Goal: Book appointment/travel/reservation

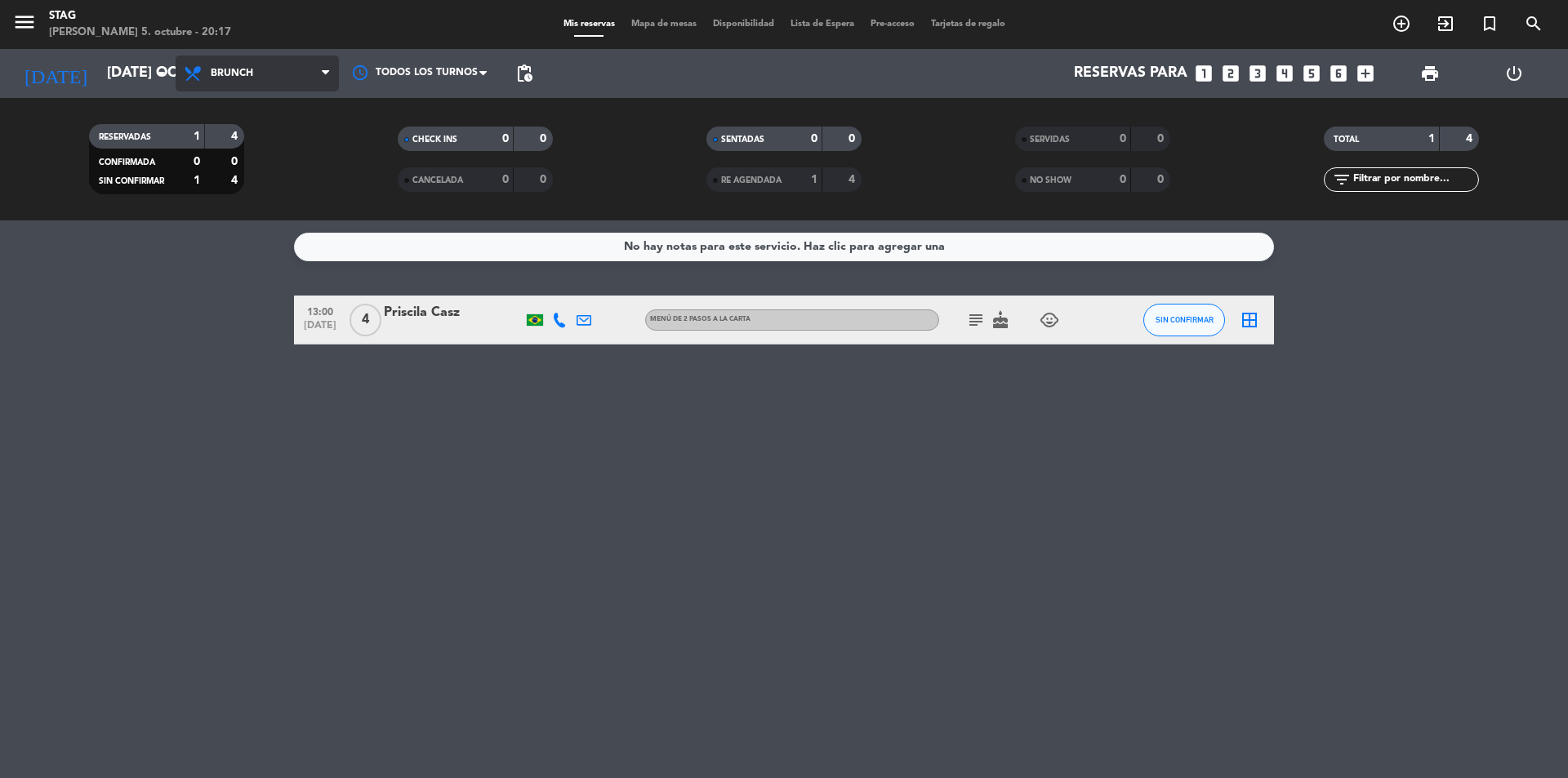
click at [248, 68] on span "Brunch" at bounding box center [232, 73] width 42 height 11
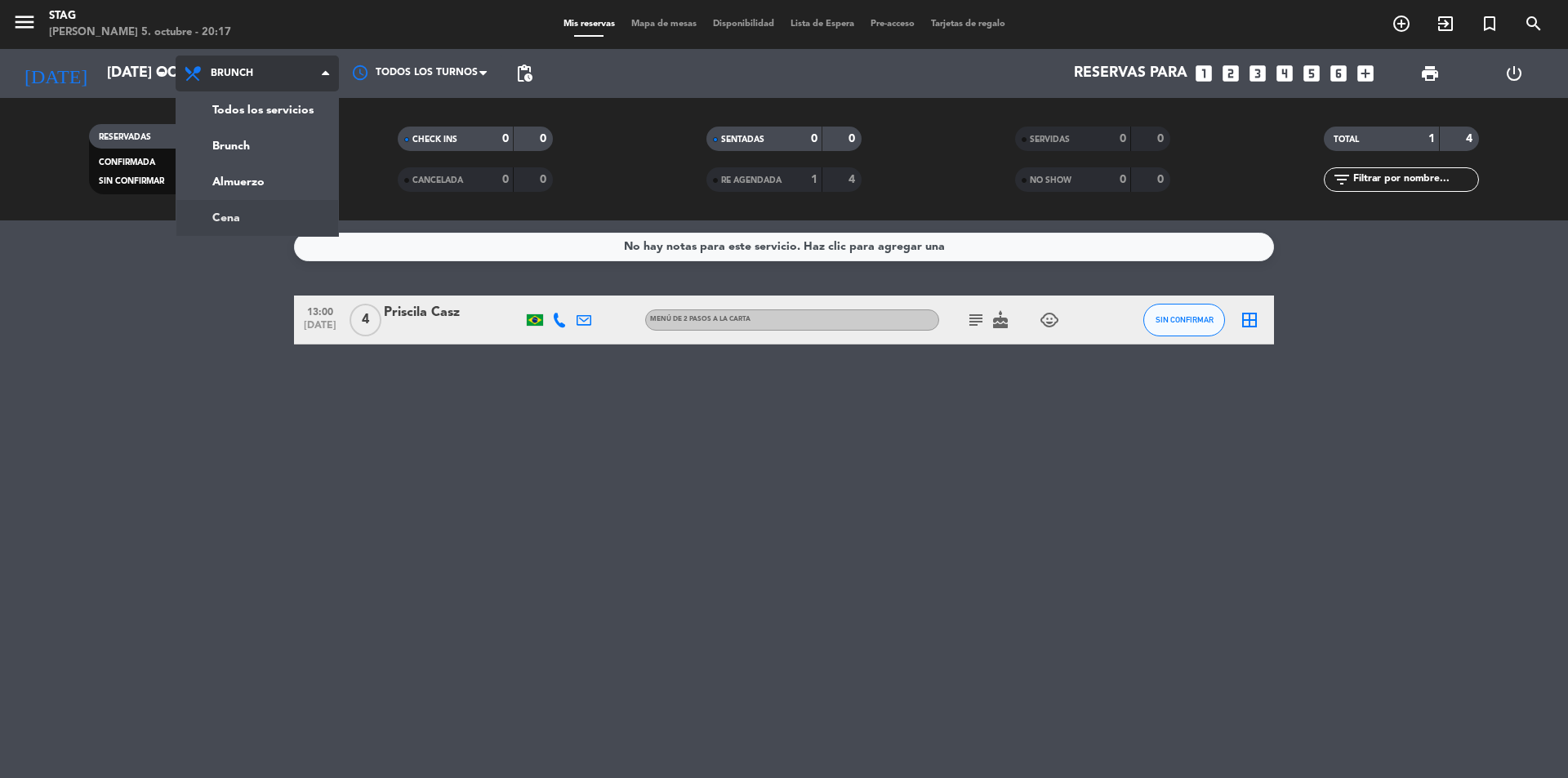
click at [262, 206] on div "menu STAG [PERSON_NAME] 5. octubre - 20:17 Mis reservas Mapa de mesas Disponibi…" at bounding box center [784, 110] width 1568 height 220
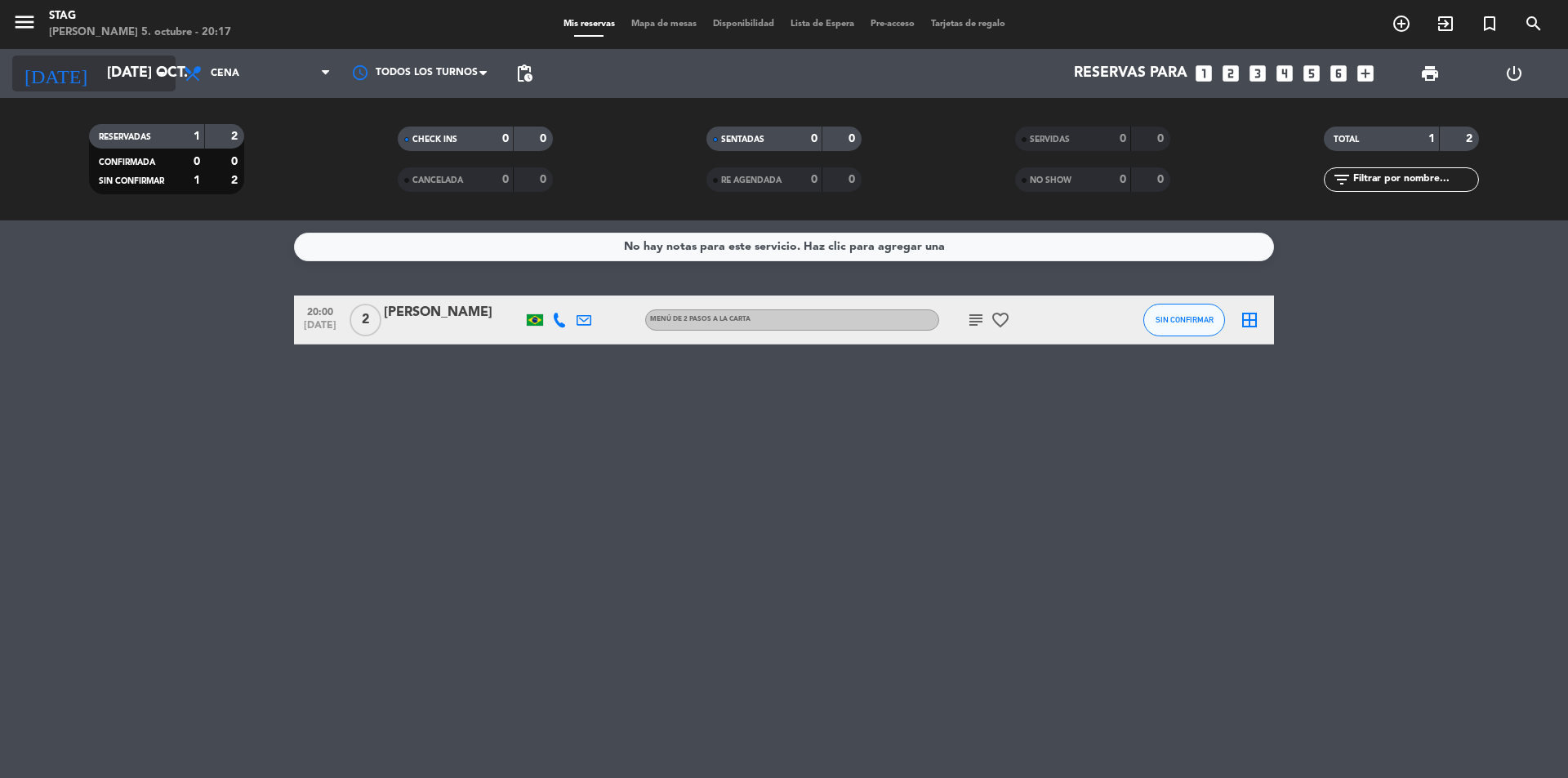
click at [163, 77] on icon "arrow_drop_down" at bounding box center [161, 74] width 19 height 19
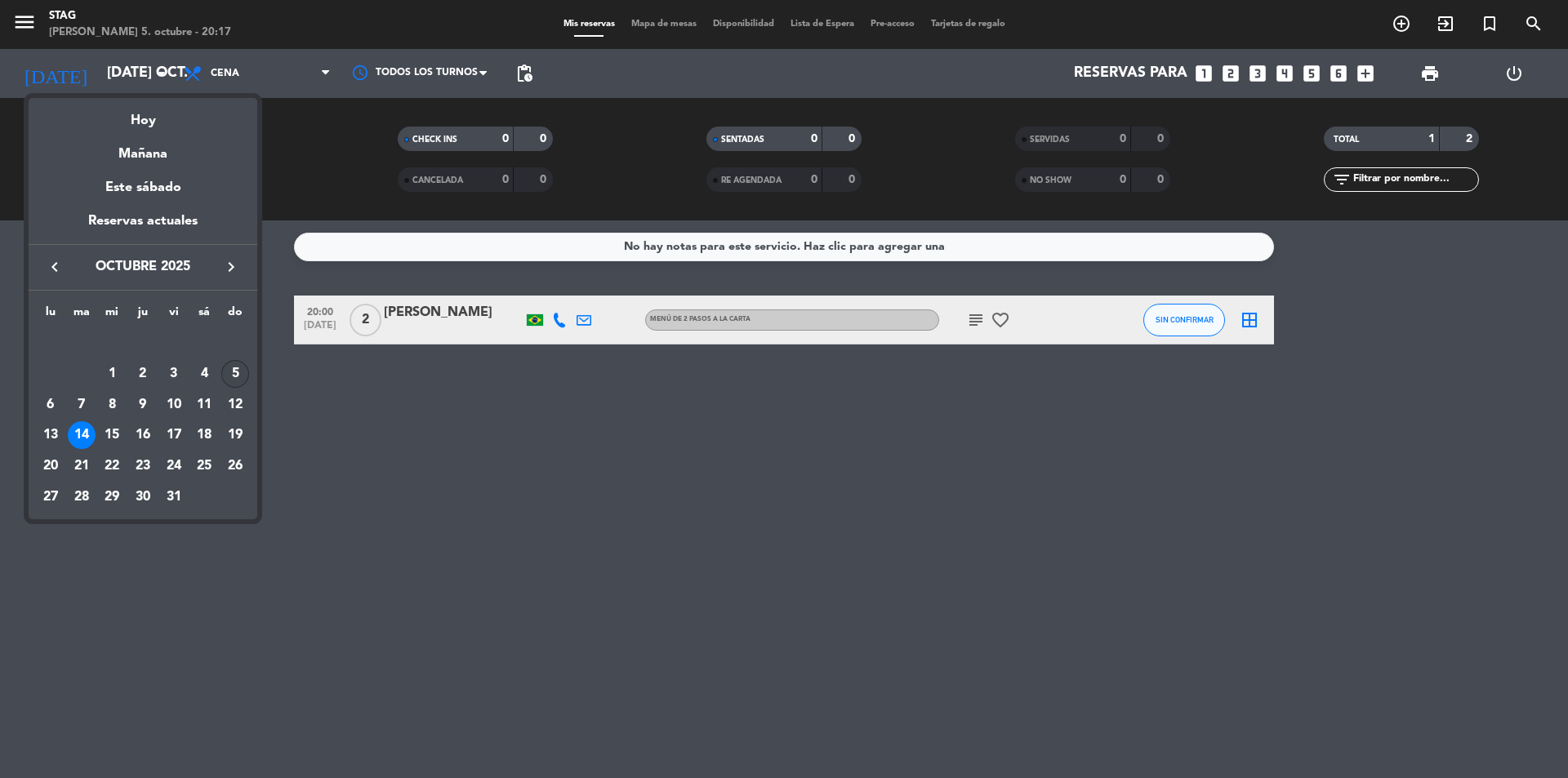
click at [229, 372] on div "5" at bounding box center [235, 374] width 28 height 28
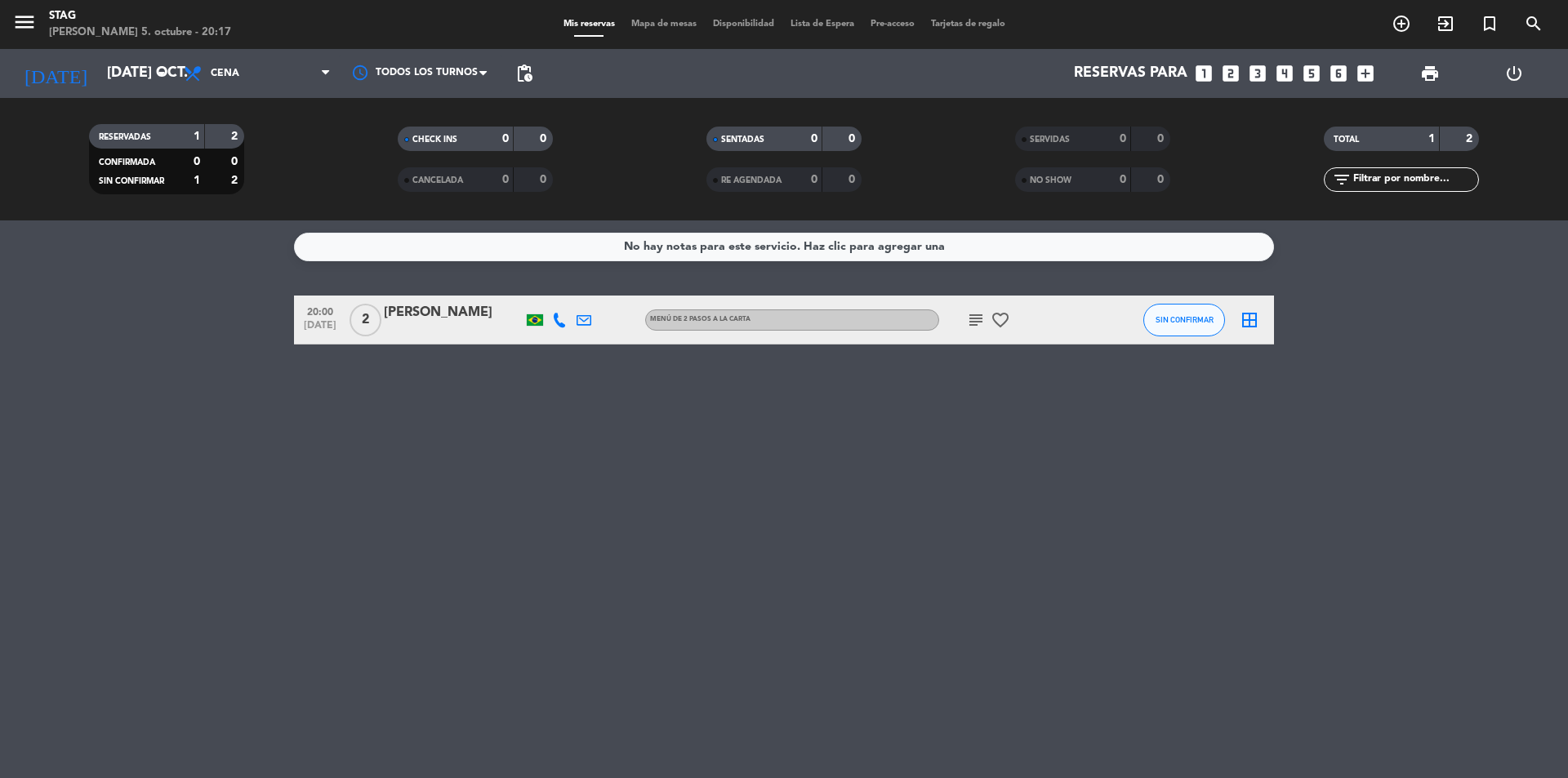
type input "dom. [DATE]"
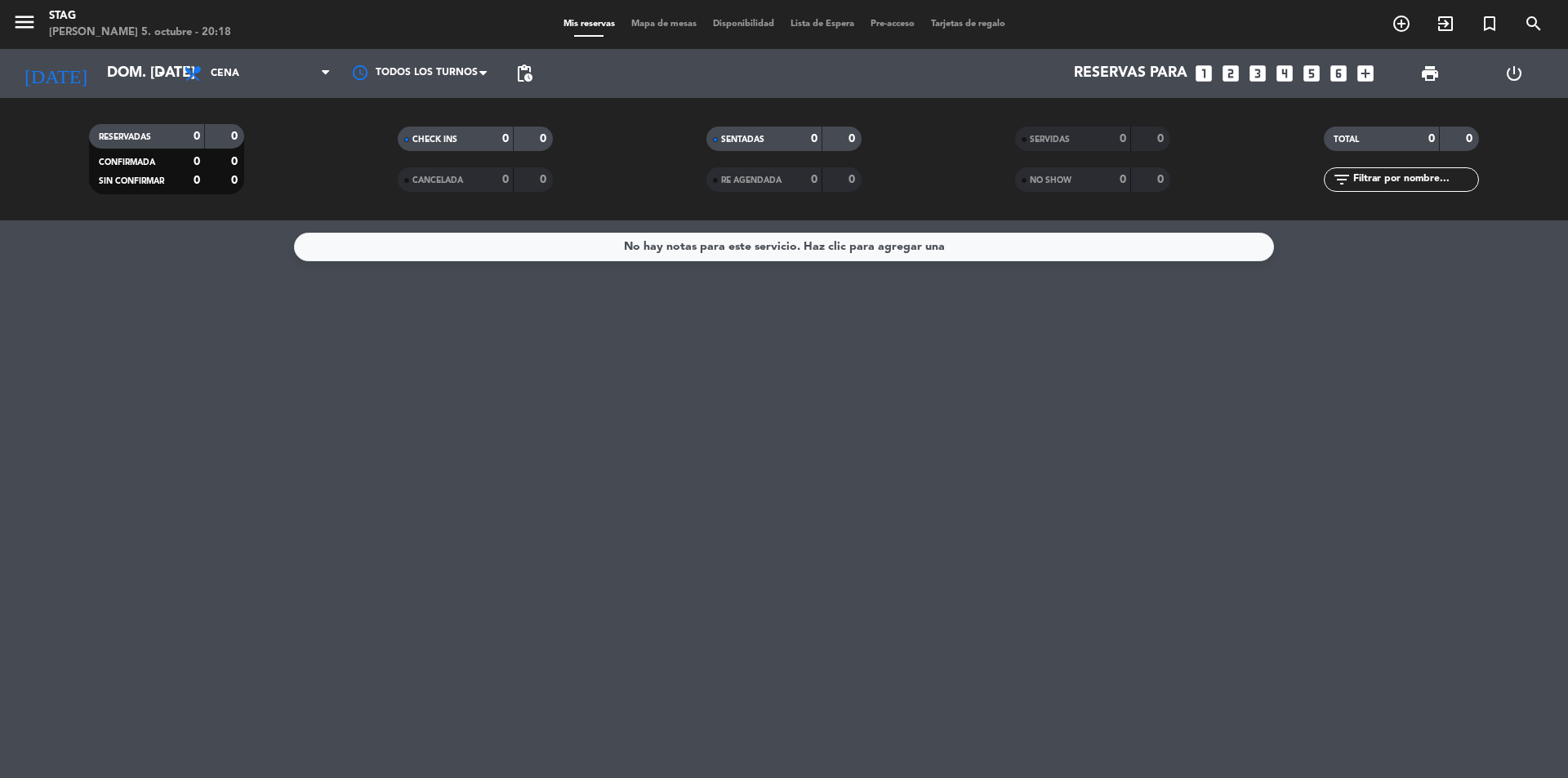
click at [1185, 545] on div "No hay notas para este servicio. Haz clic para agregar una" at bounding box center [784, 499] width 1568 height 558
click at [1221, 83] on icon "looks_two" at bounding box center [1230, 74] width 21 height 21
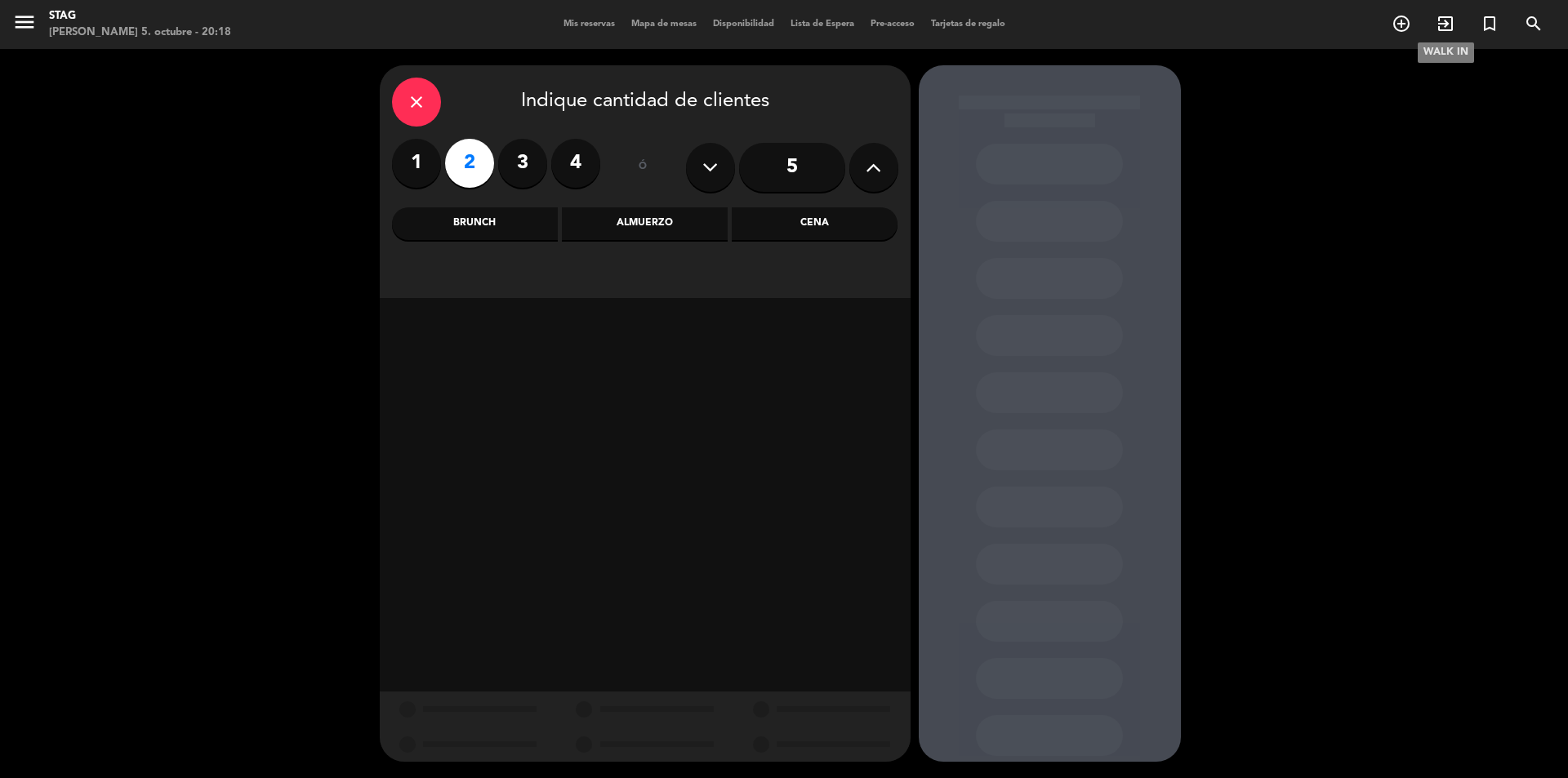
click at [1436, 23] on icon "exit_to_app" at bounding box center [1445, 24] width 19 height 19
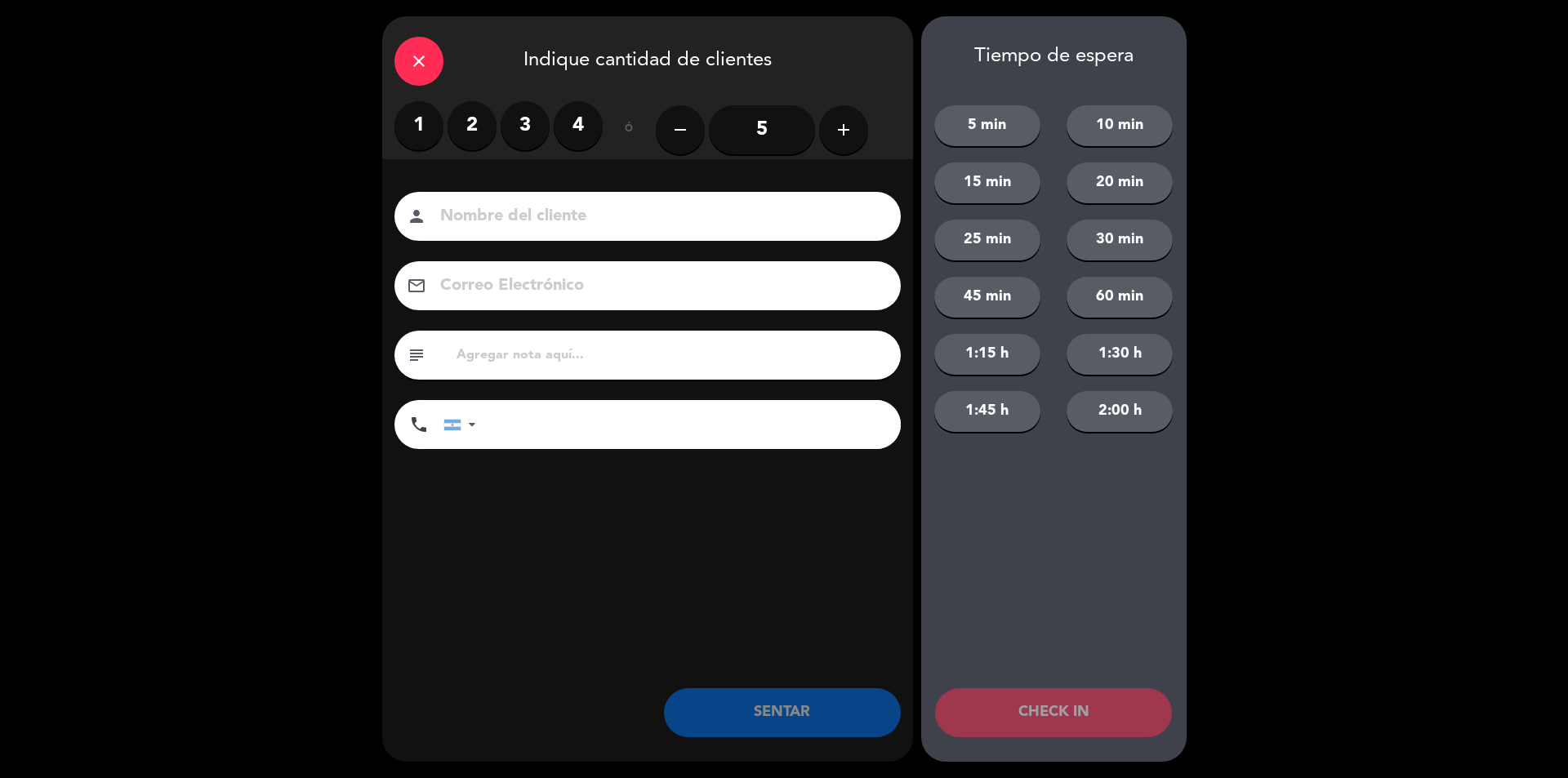
click at [494, 125] on label "2" at bounding box center [472, 125] width 49 height 49
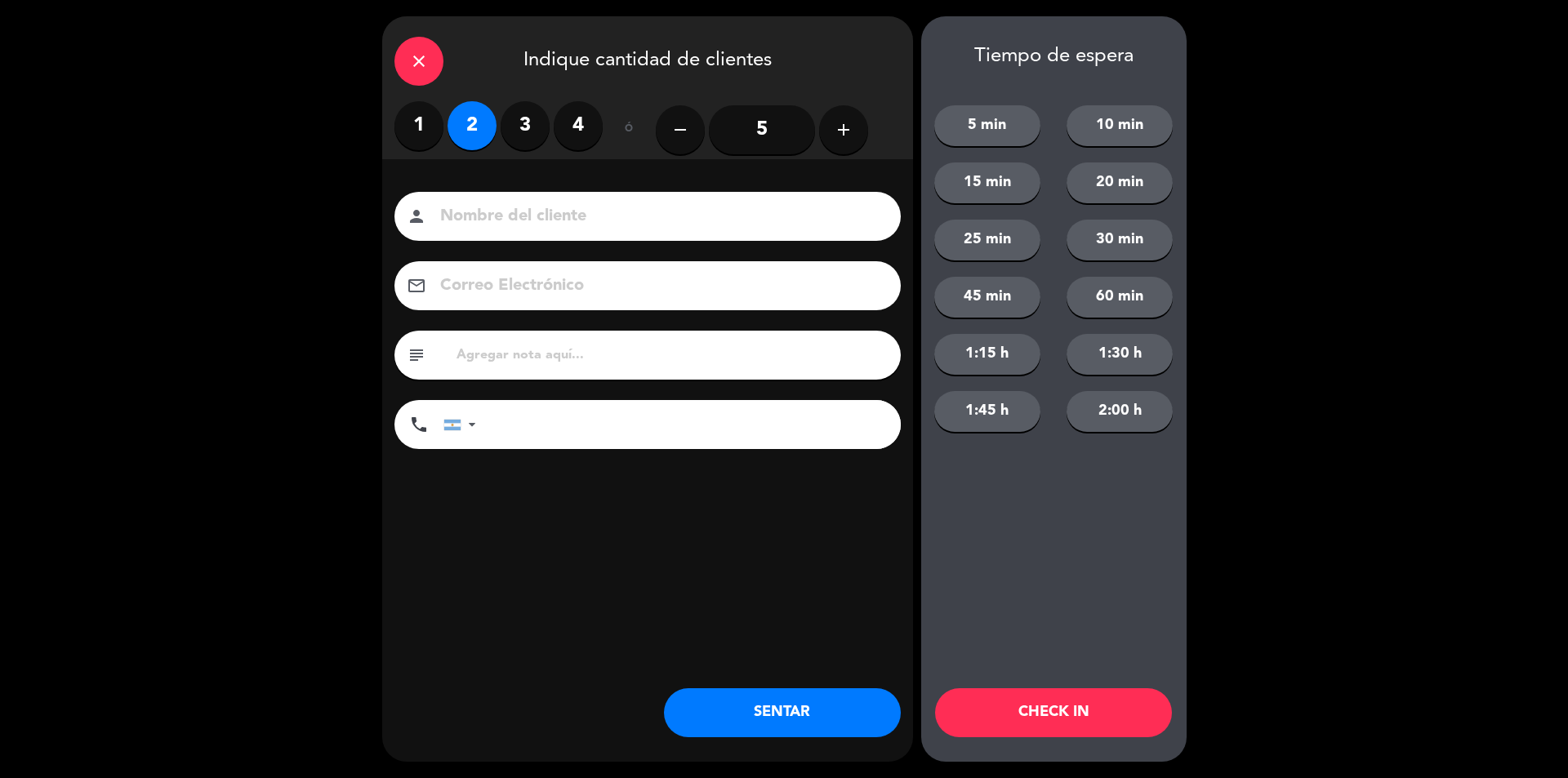
click at [499, 204] on input at bounding box center [659, 217] width 441 height 29
type input "S RVA"
click at [490, 429] on div "Nombre del cliente person S RVA Correo Electrónico email subject phone [GEOGRAP…" at bounding box center [648, 323] width 531 height 262
click at [469, 424] on div at bounding box center [471, 424] width 6 height 11
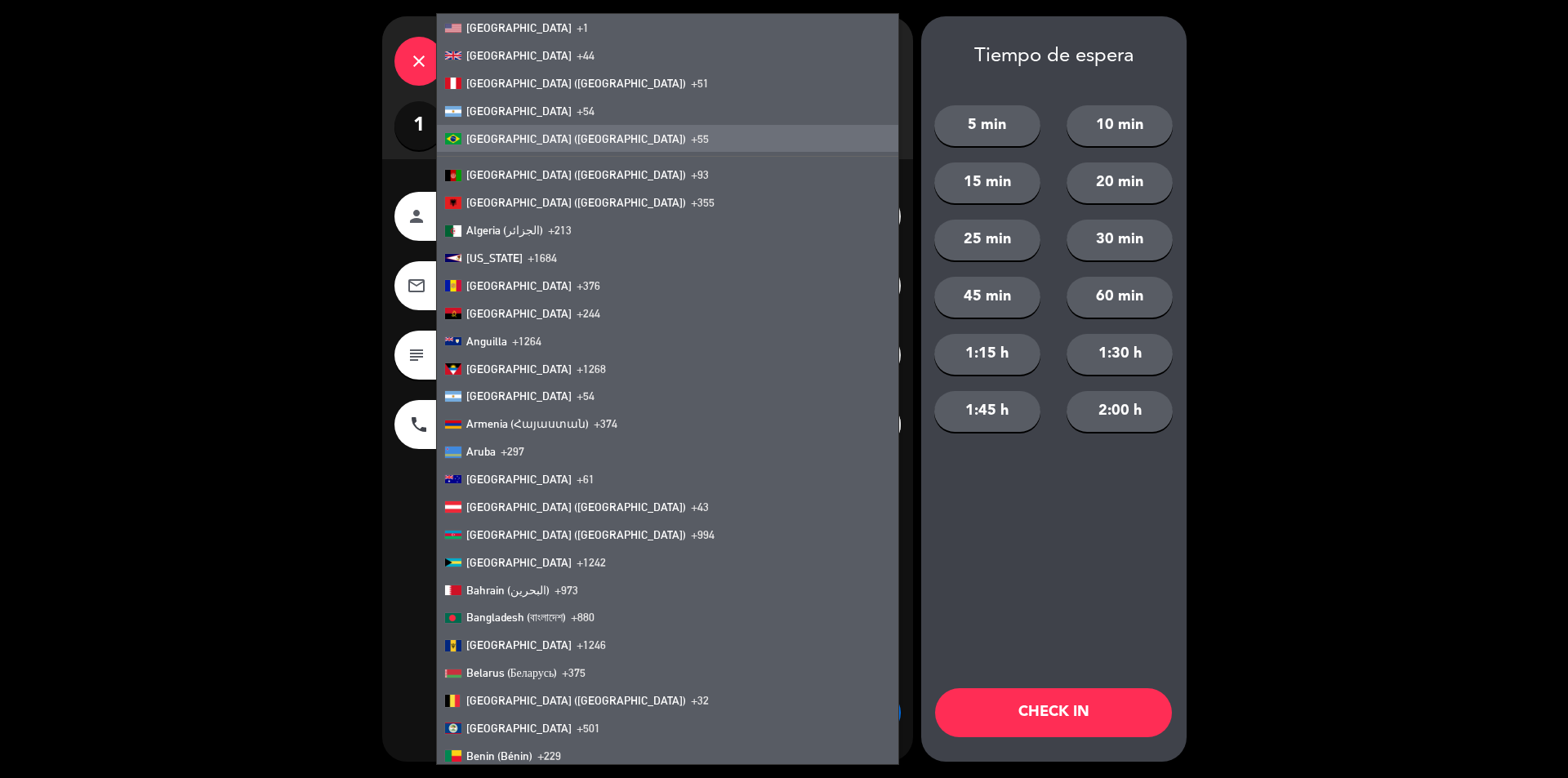
click at [519, 146] on li "[GEOGRAPHIC_DATA] ([GEOGRAPHIC_DATA]) +55" at bounding box center [668, 139] width 462 height 28
type input "+55"
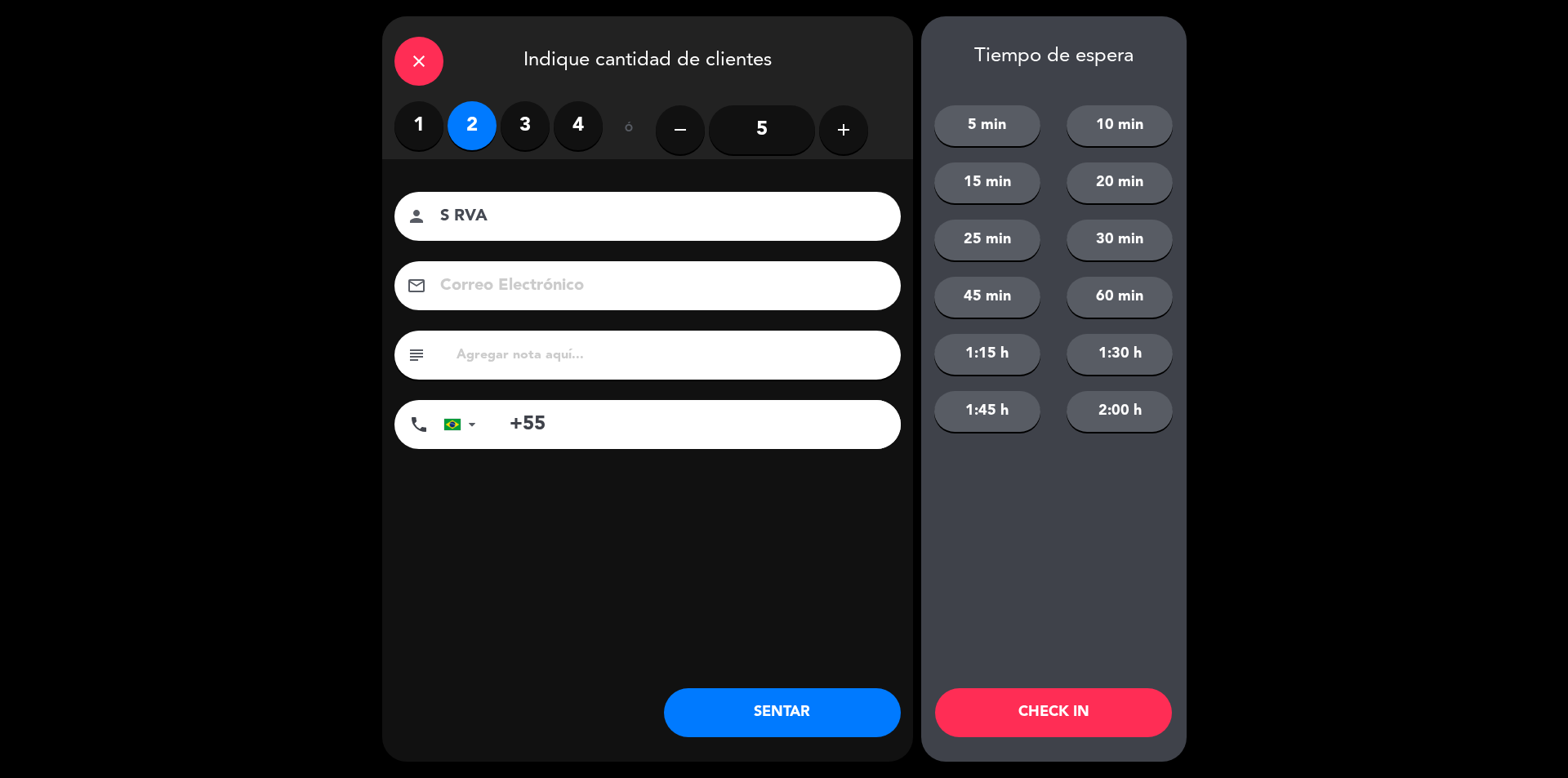
click at [807, 699] on button "SENTAR" at bounding box center [783, 713] width 237 height 49
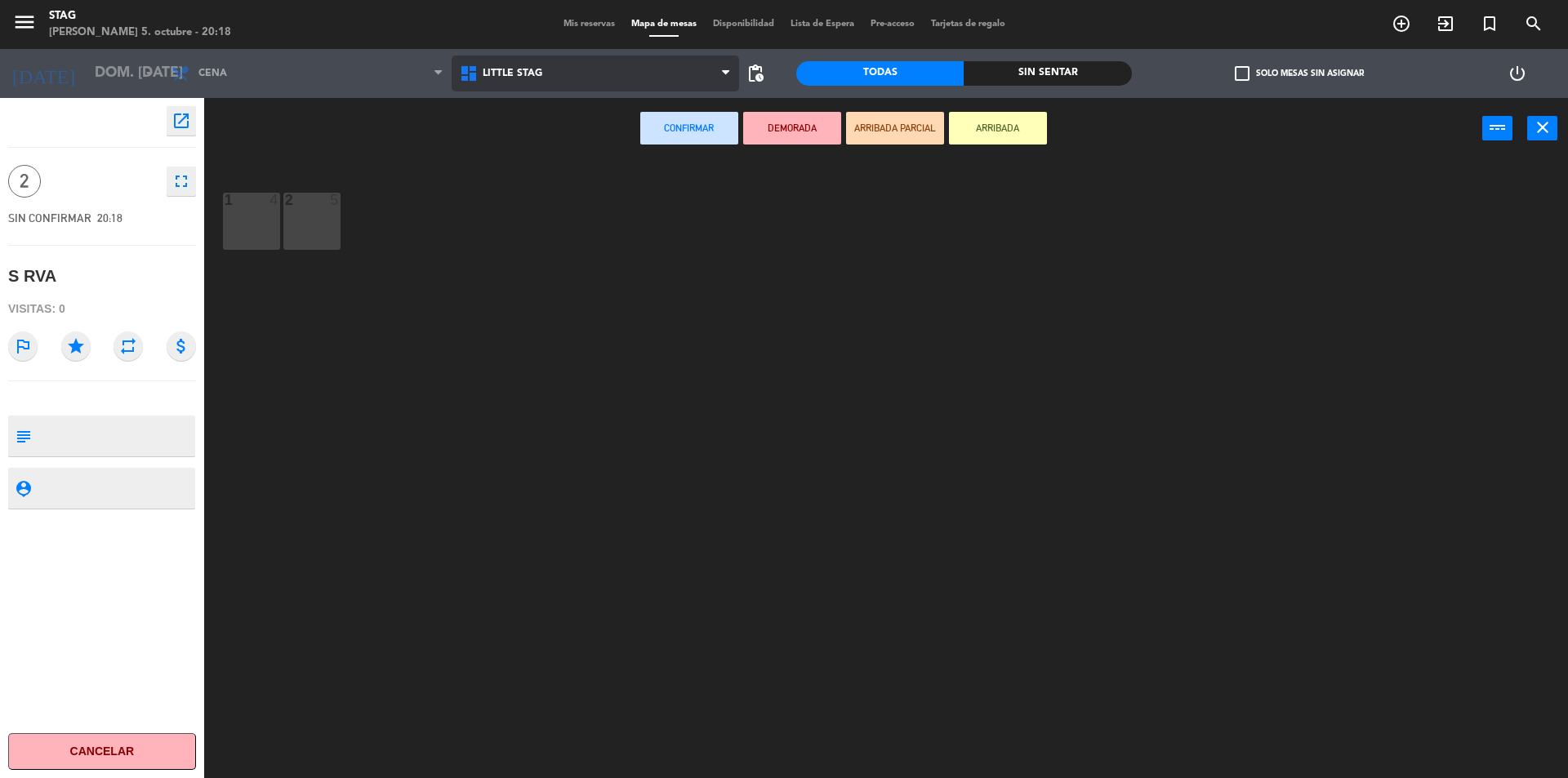
click at [612, 82] on span "Little Stag" at bounding box center [596, 73] width 289 height 36
click at [584, 131] on ng-component "menu STAG [PERSON_NAME] 5. octubre - 20:18 Mis reservas Mapa de mesas Disponibi…" at bounding box center [784, 391] width 1568 height 782
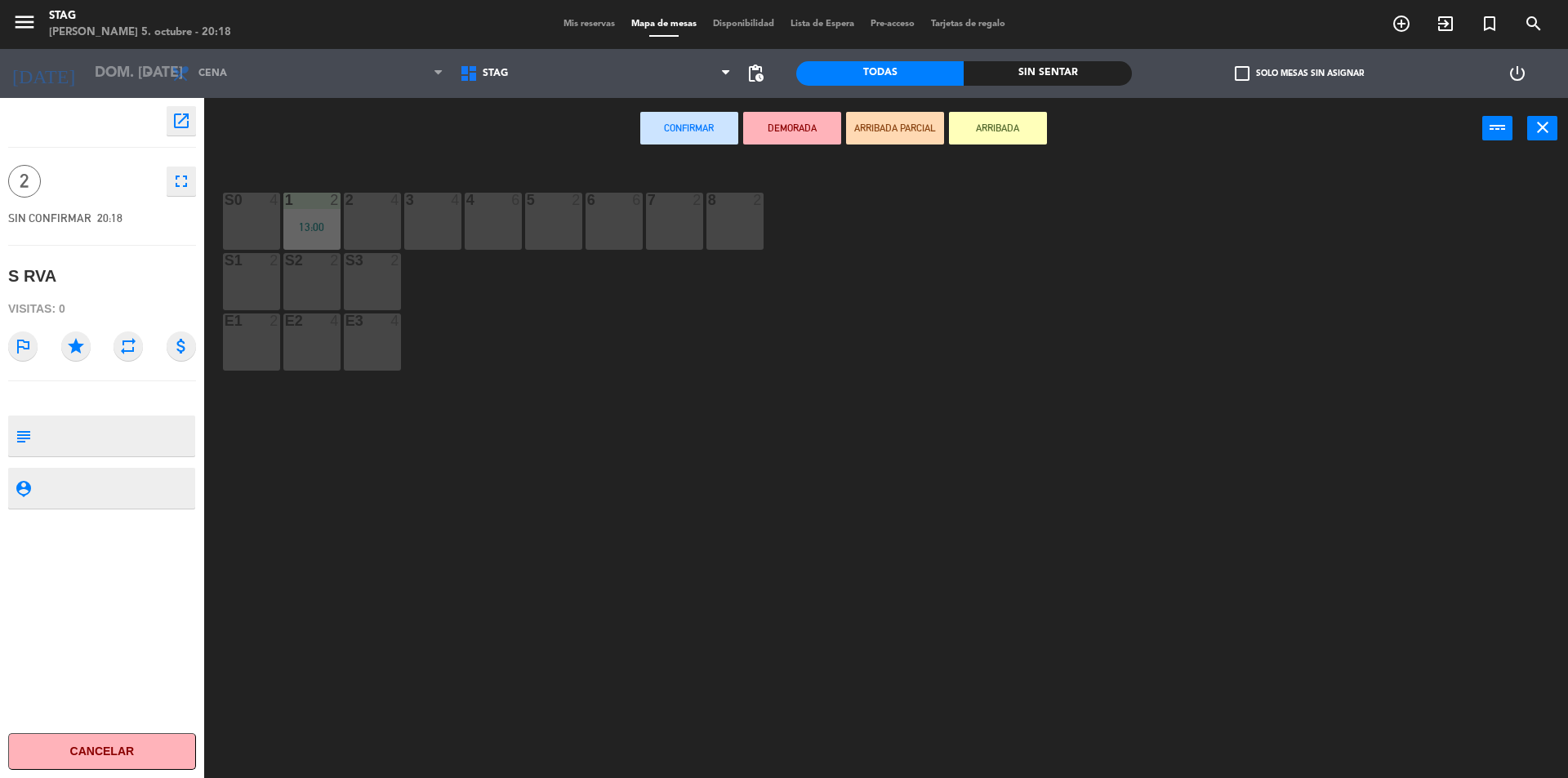
click at [386, 217] on div "2 4" at bounding box center [372, 221] width 57 height 57
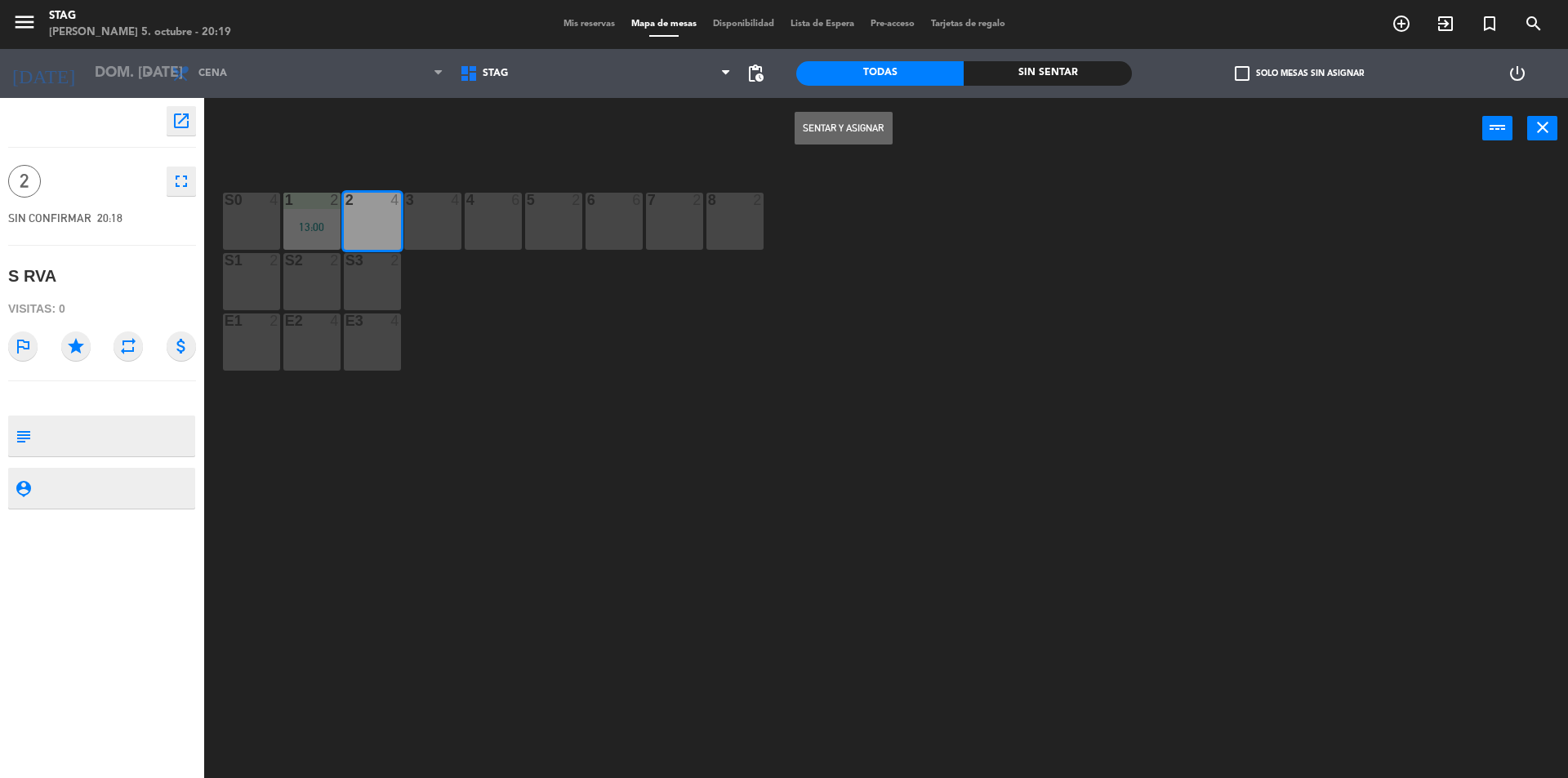
click at [878, 123] on button "Sentar y Asignar" at bounding box center [843, 127] width 98 height 32
